Goal: Find specific page/section: Find specific page/section

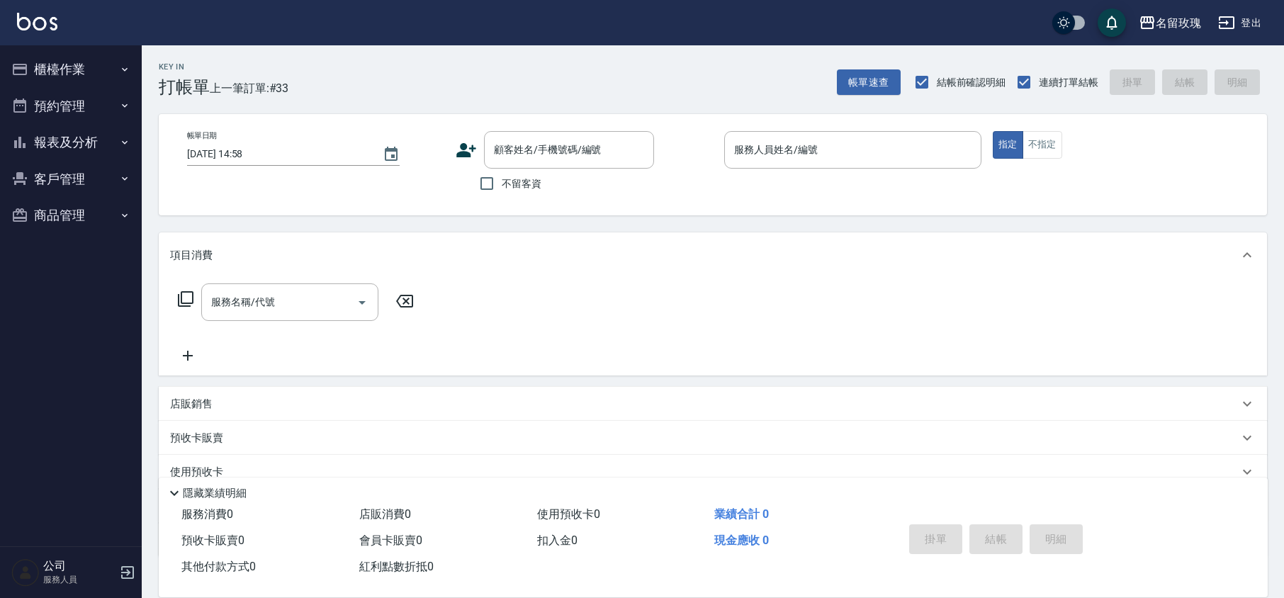
drag, startPoint x: 550, startPoint y: 108, endPoint x: 465, endPoint y: 95, distance: 85.3
click at [550, 108] on div "Key In 打帳單 上一筆訂單:#33 帳單速查 結帳前確認明細 連續打單結帳 掛單 結帳 明細 帳單日期 [DATE] 14:58 顧客姓名/手機號碼/編…" at bounding box center [713, 367] width 1142 height 645
click at [72, 140] on button "報表及分析" at bounding box center [71, 142] width 130 height 37
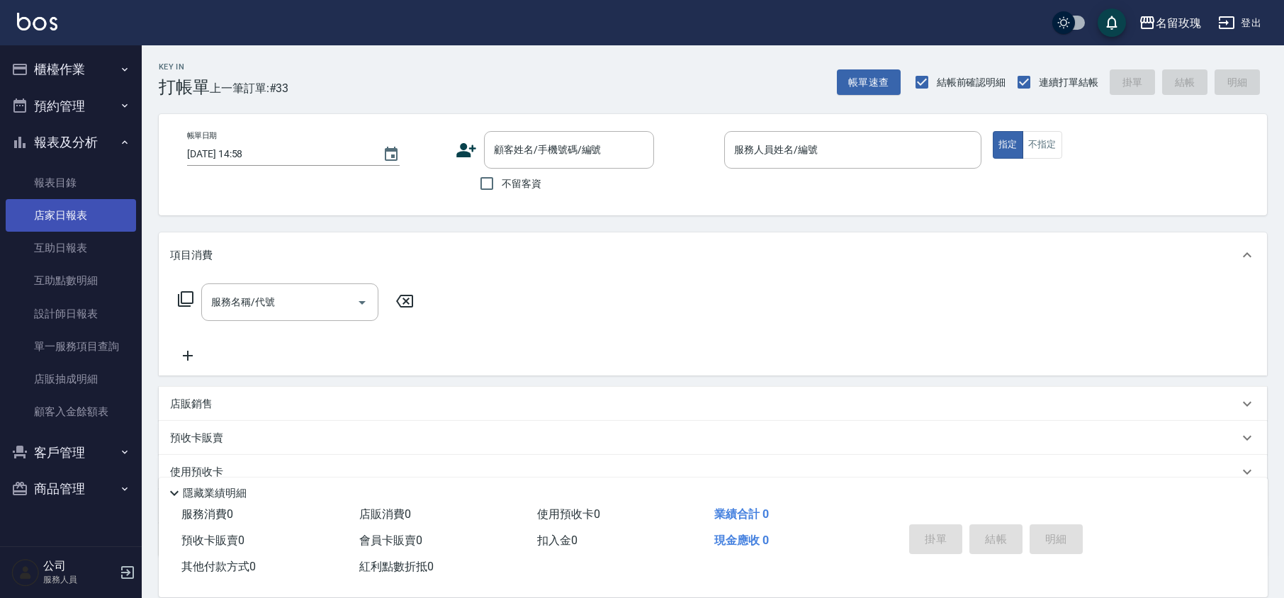
click at [100, 239] on link "互助日報表" at bounding box center [71, 248] width 130 height 33
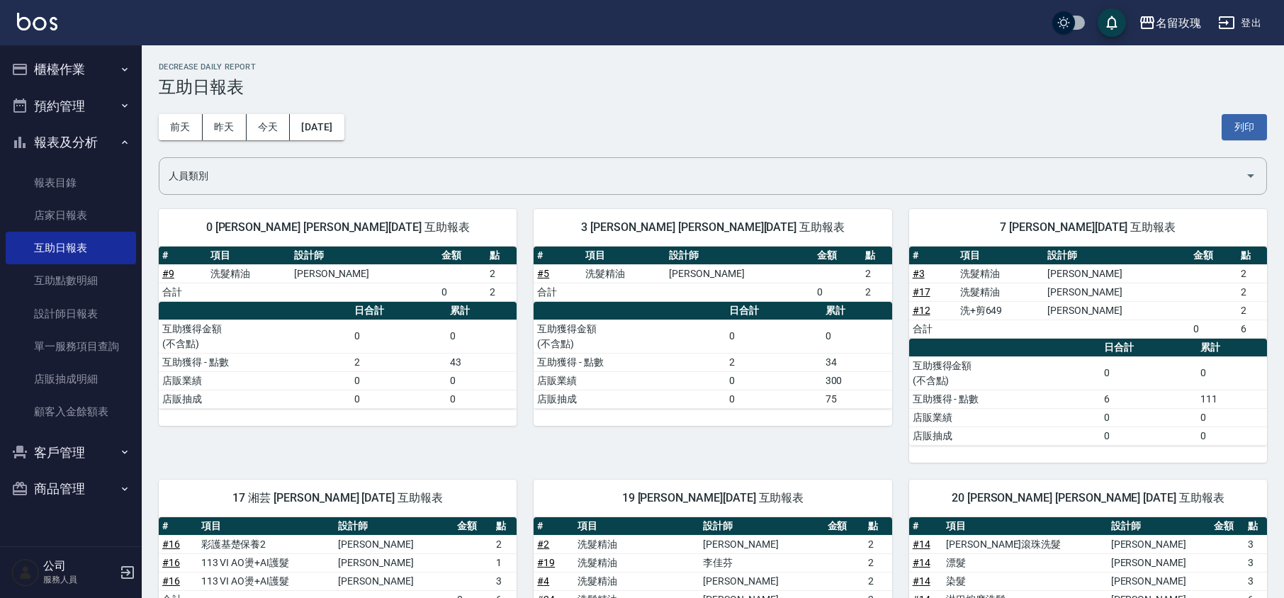
click at [463, 88] on h3 "互助日報表" at bounding box center [713, 87] width 1108 height 20
click at [51, 136] on button "報表及分析" at bounding box center [71, 142] width 130 height 37
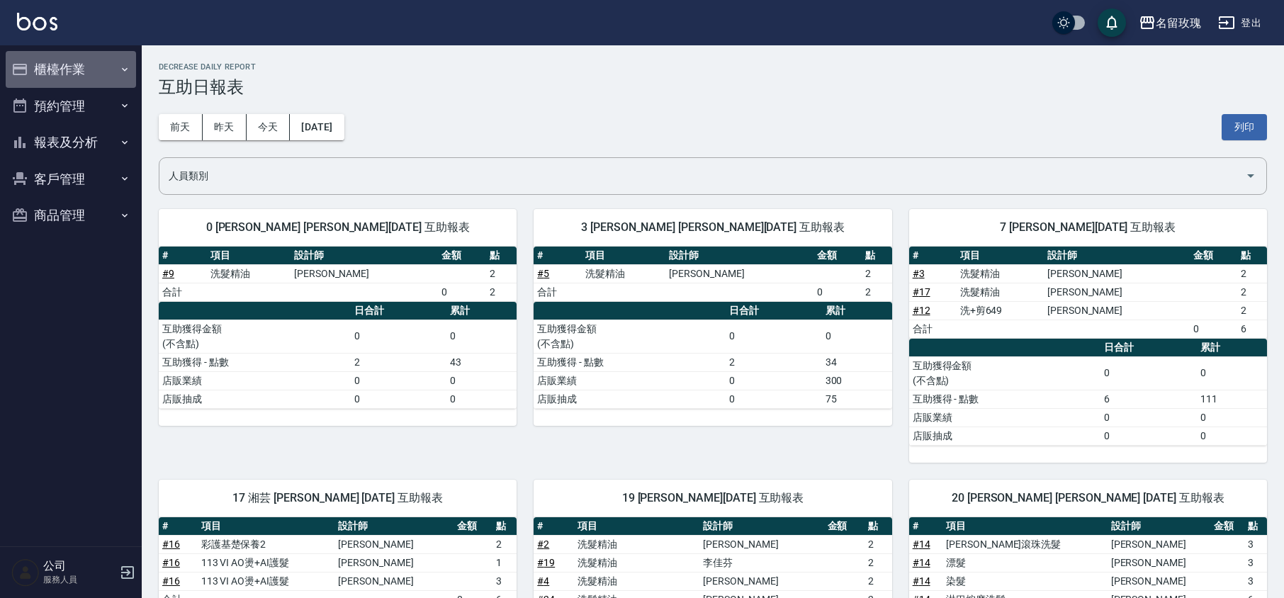
click at [105, 68] on button "櫃檯作業" at bounding box center [71, 69] width 130 height 37
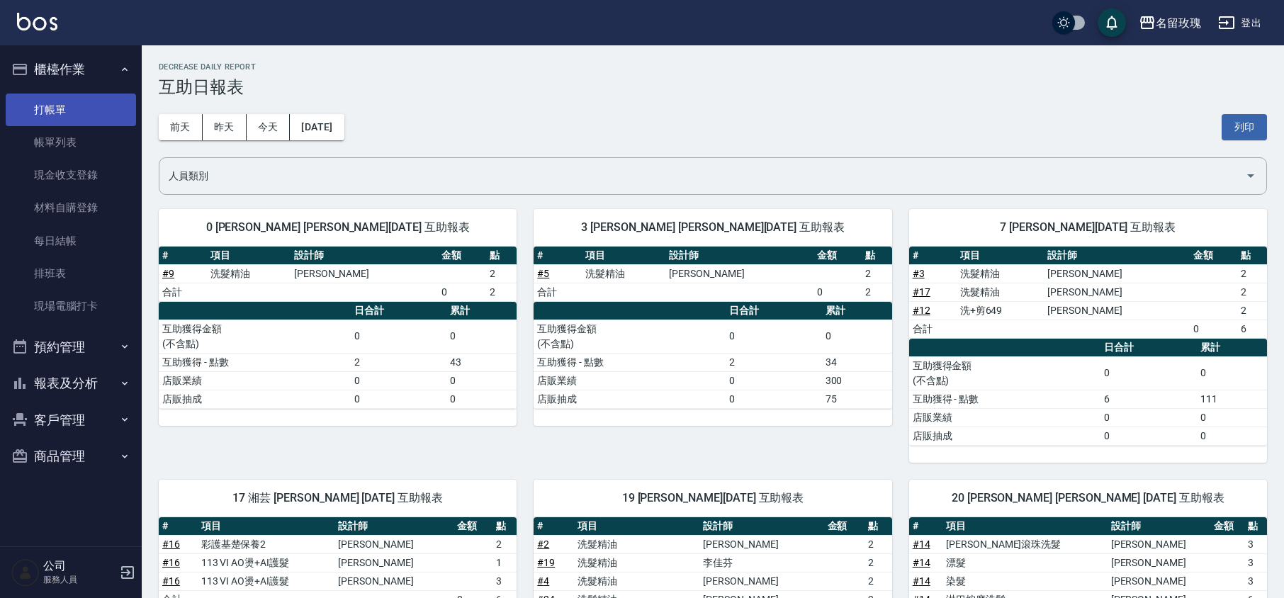
click at [98, 122] on link "打帳單" at bounding box center [71, 110] width 130 height 33
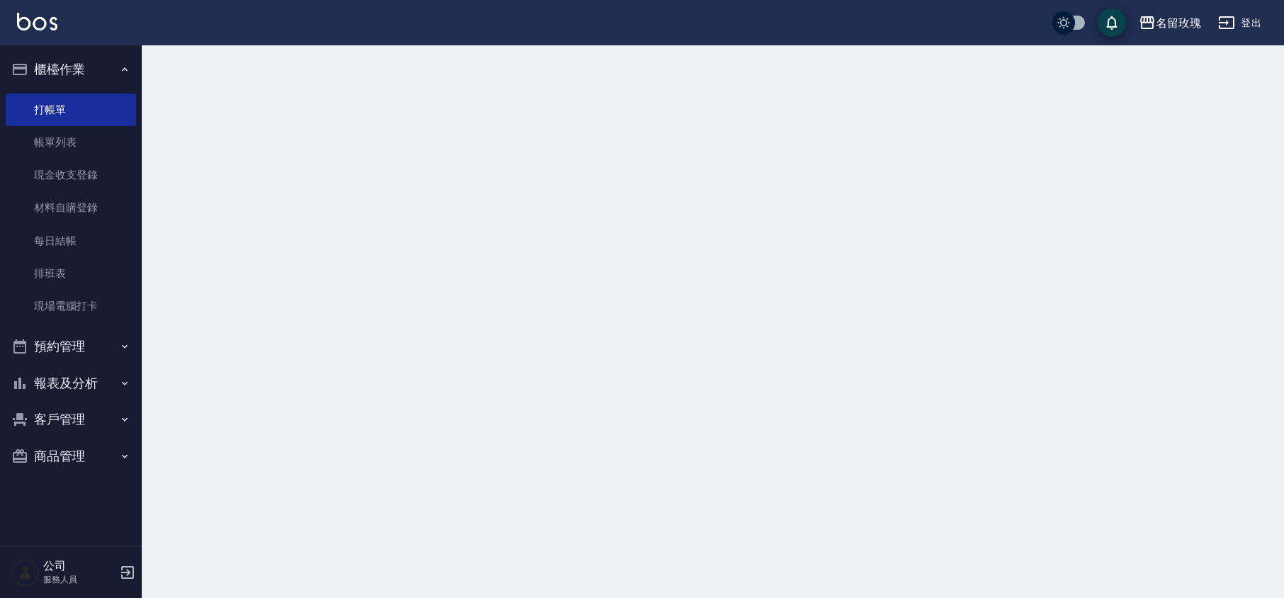
click at [116, 74] on button "櫃檯作業" at bounding box center [71, 69] width 130 height 37
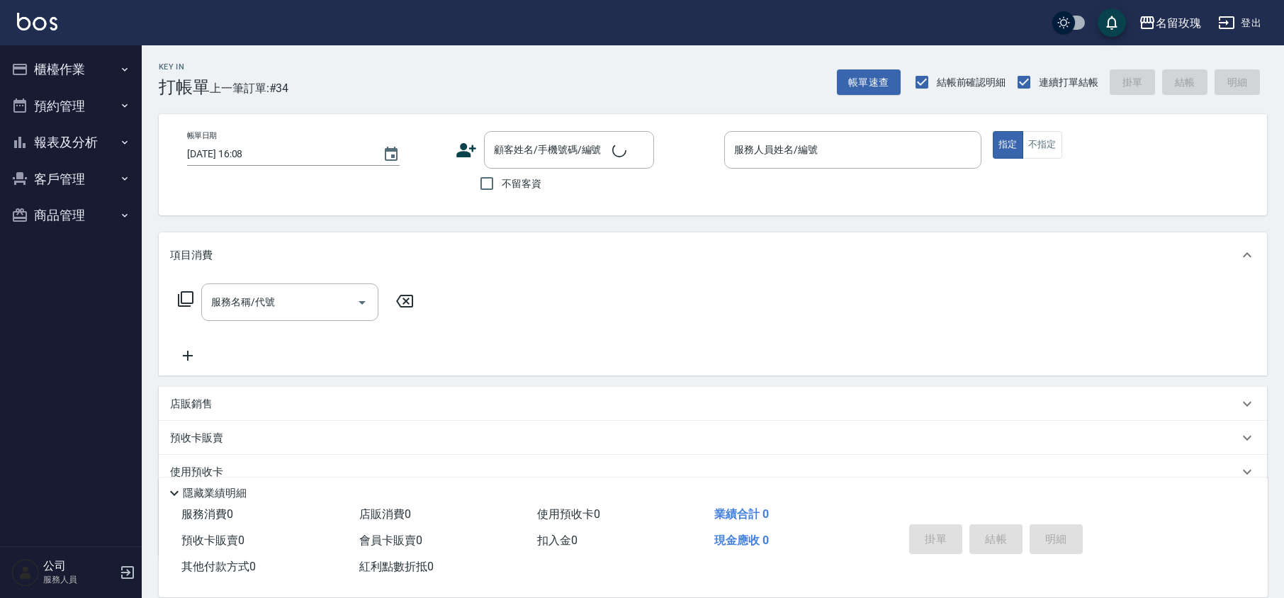
click at [367, 83] on div "Key In 打帳單 上一筆訂單:#34 帳單速查 結帳前確認明細 連續打單結帳 掛單 結帳 明細" at bounding box center [704, 71] width 1125 height 52
